Goal: Information Seeking & Learning: Learn about a topic

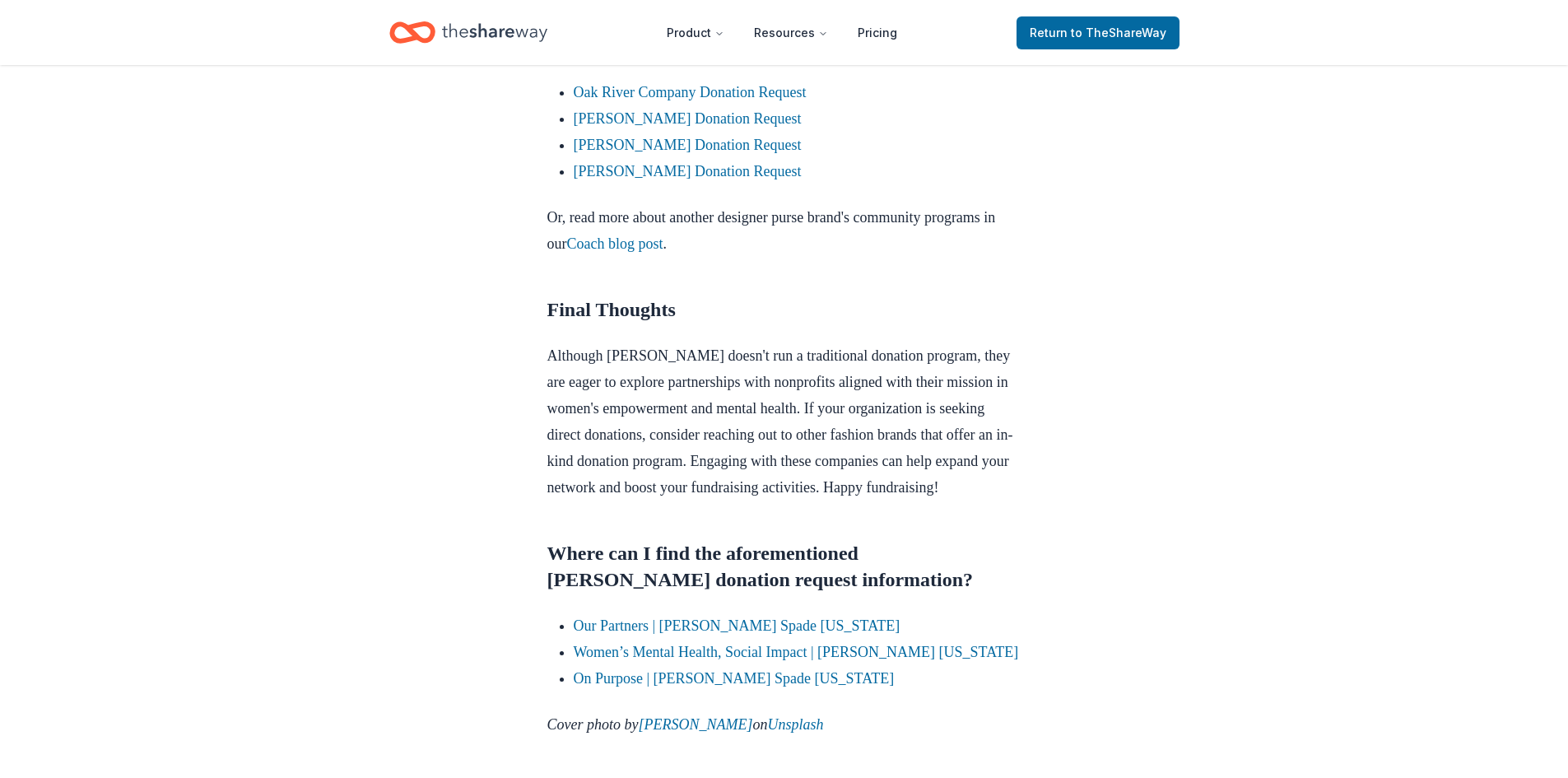
scroll to position [1894, 0]
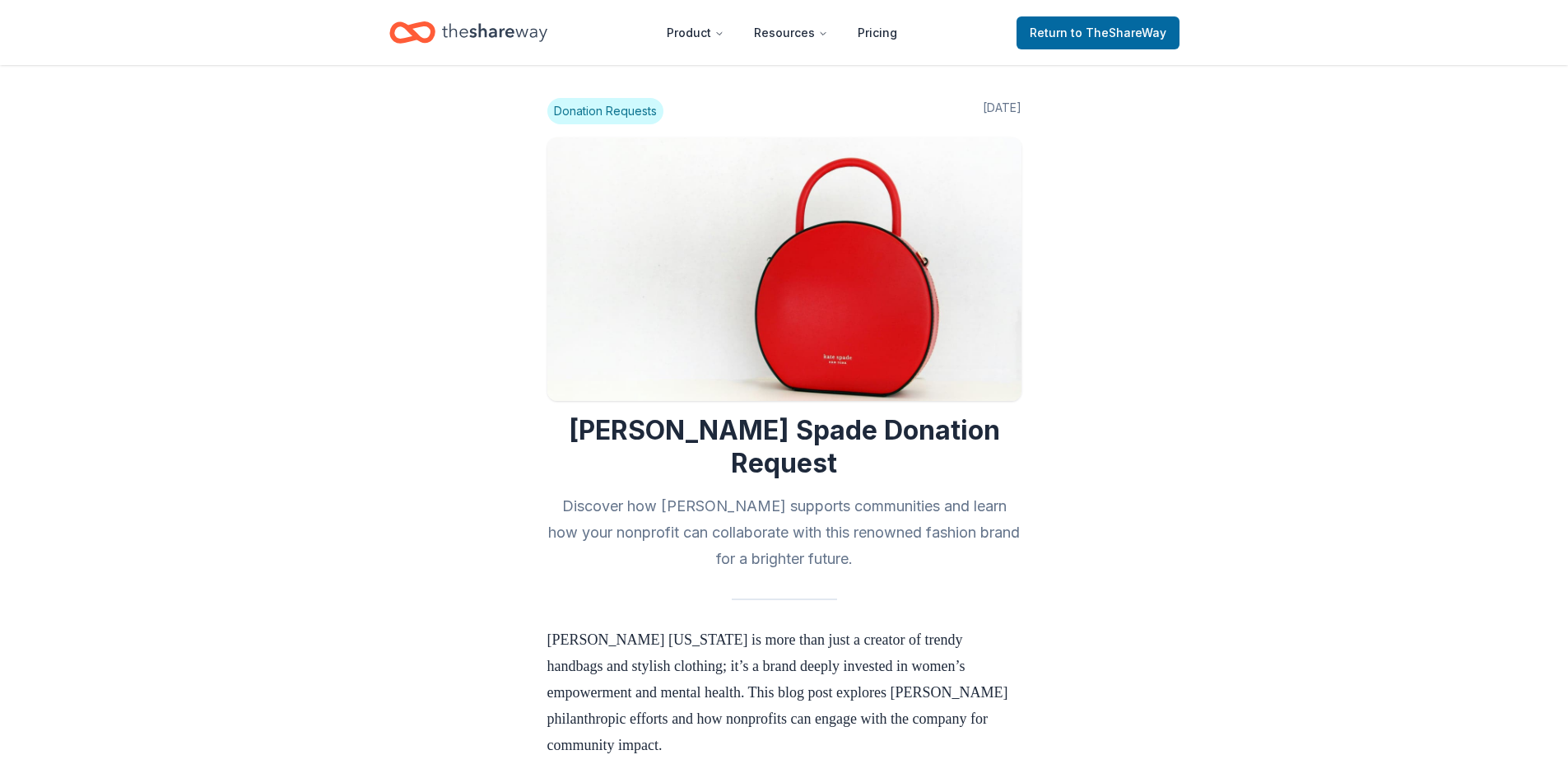
scroll to position [1153, 0]
